Goal: Transaction & Acquisition: Download file/media

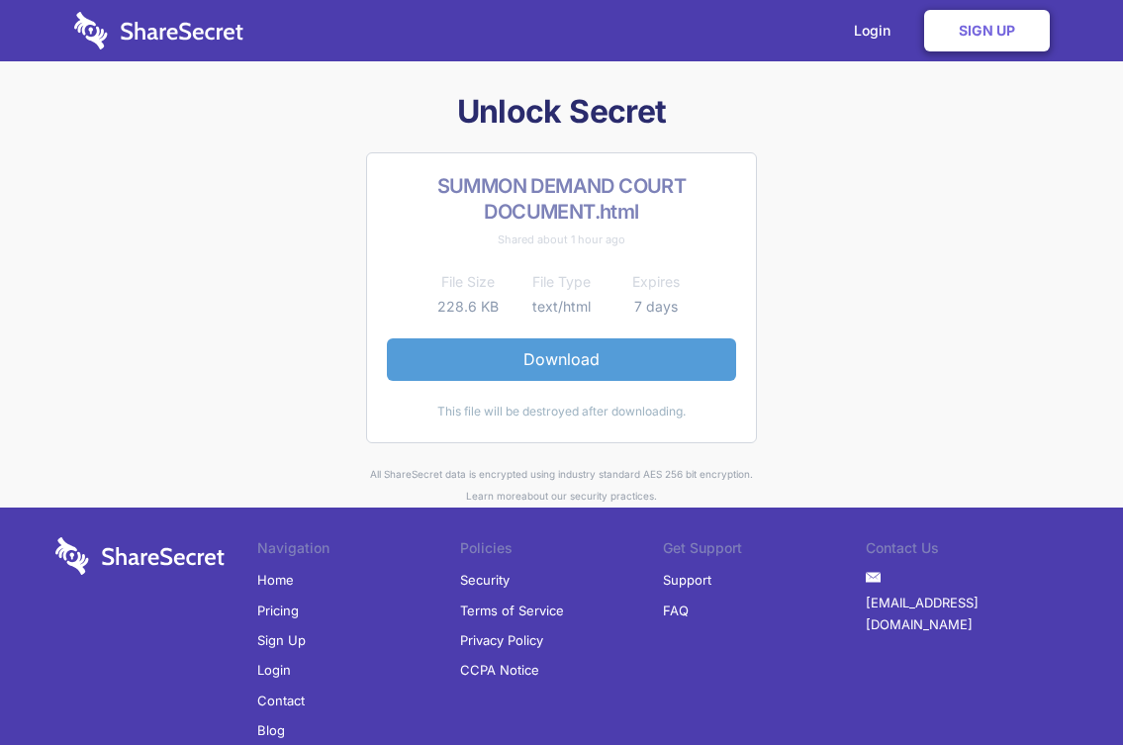
click at [559, 360] on link "Download" at bounding box center [561, 359] width 349 height 42
click at [554, 354] on link "Download" at bounding box center [561, 359] width 349 height 42
